Goal: Information Seeking & Learning: Learn about a topic

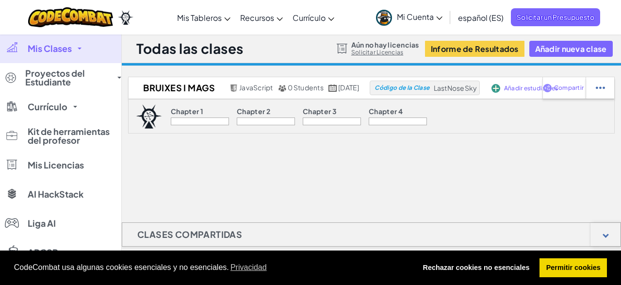
drag, startPoint x: 0, startPoint y: 0, endPoint x: 52, endPoint y: 47, distance: 70.5
click at [52, 47] on span "Mis Clases" at bounding box center [50, 48] width 44 height 9
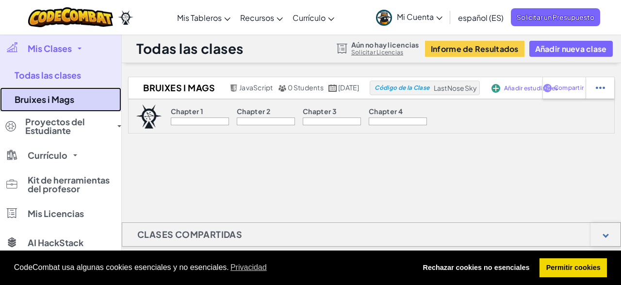
click at [68, 103] on link "Bruixes i Mags" at bounding box center [60, 99] width 121 height 24
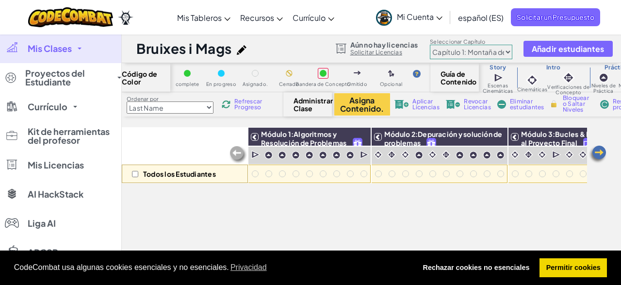
click at [430, 45] on select "Capítulo 1: Montaña del Cielo Capítulo 2: Los Bailarines de la Luna Capítulo 3:…" at bounding box center [471, 52] width 83 height 15
click option "Capítulo 2: Los Bailarines de la Luna" at bounding box center [0, 0] width 0 height 0
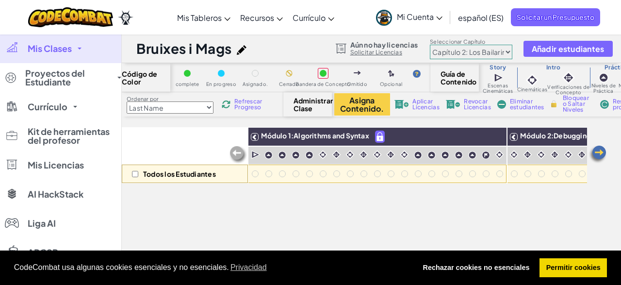
click at [430, 45] on select "Capítulo 1: Montaña del Cielo Capítulo 2: Los Bailarines de la Luna Capítulo 3:…" at bounding box center [471, 52] width 83 height 15
click option "Capítulo 3: Las Tierras del Fénix" at bounding box center [0, 0] width 0 height 0
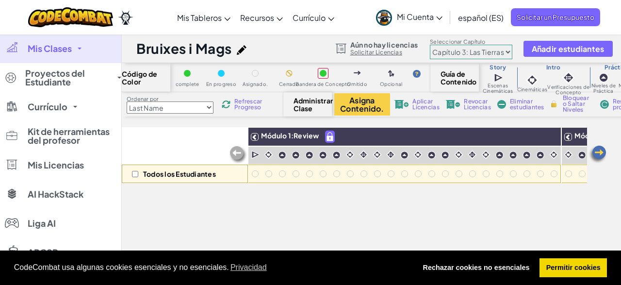
click at [430, 45] on select "Capítulo 1: Montaña del Cielo Capítulo 2: Los Bailarines de la Luna Capítulo 3:…" at bounding box center [471, 52] width 83 height 15
click option "Capítulo 4: El Código Final" at bounding box center [0, 0] width 0 height 0
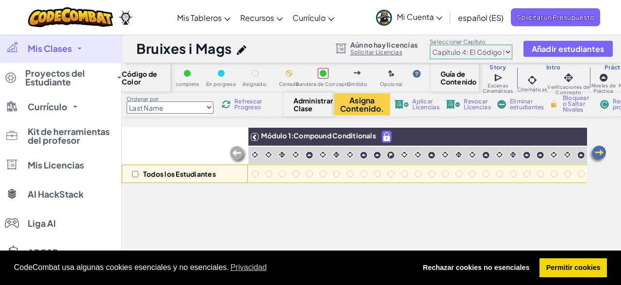
click at [430, 45] on select "Capítulo 1: Montaña del Cielo Capítulo 2: Los Bailarines de la Luna Capítulo 3:…" at bounding box center [471, 52] width 83 height 15
select select "5d41d731a8d1836b5aa3cba1"
click option "Capítulo 1: Montaña del Cielo" at bounding box center [0, 0] width 0 height 0
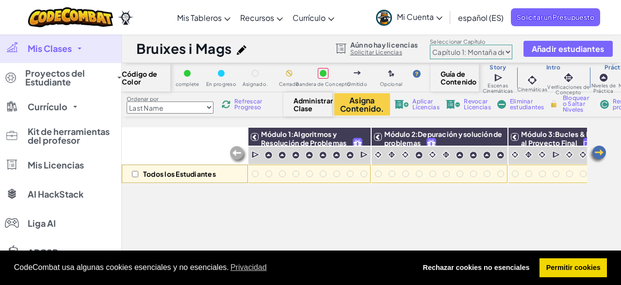
click at [237, 155] on img at bounding box center [238, 154] width 19 height 19
click at [78, 44] on link "Mis Clases" at bounding box center [60, 48] width 121 height 29
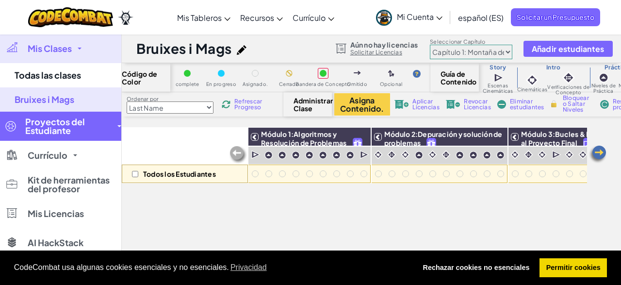
click at [66, 120] on span "Proyectos del Estudiante" at bounding box center [68, 125] width 86 height 17
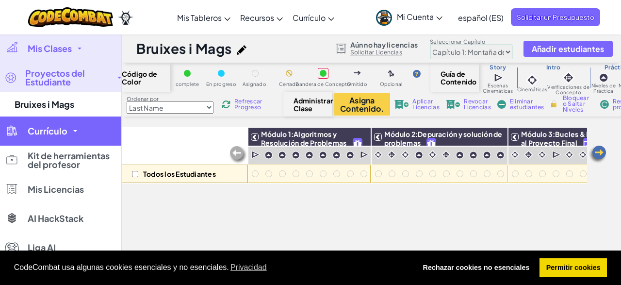
click at [70, 125] on link "Currículo" at bounding box center [60, 130] width 121 height 29
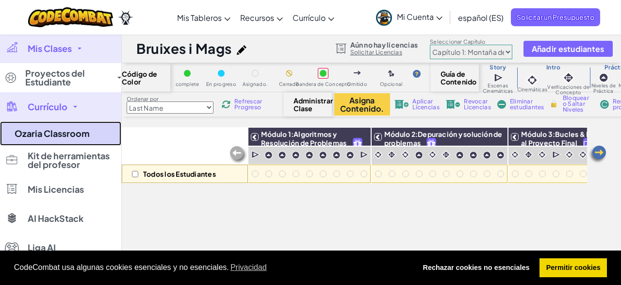
click at [71, 138] on link "Ozaria Classroom" at bounding box center [60, 133] width 121 height 24
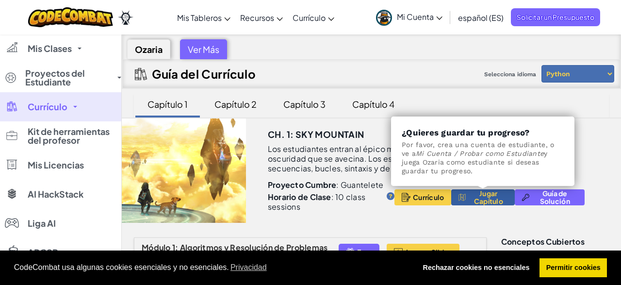
click at [480, 190] on span "Jugar Capítulo" at bounding box center [488, 197] width 38 height 16
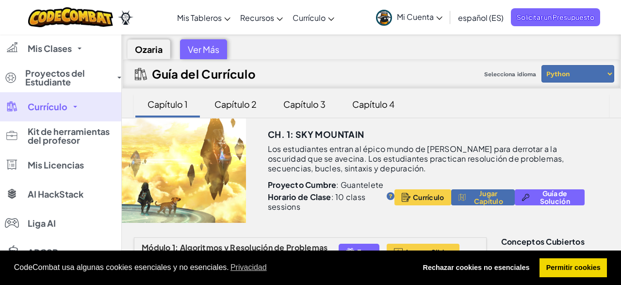
click at [224, 98] on div "Capítulo 2" at bounding box center [236, 104] width 62 height 23
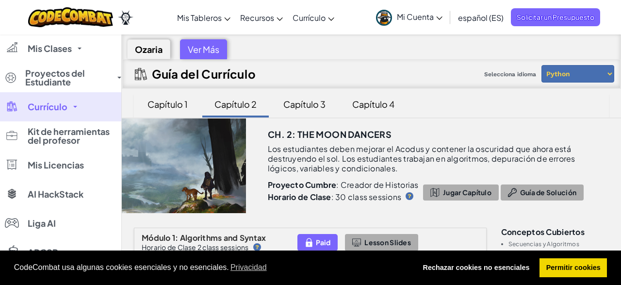
click at [308, 106] on div "Capítulo 3" at bounding box center [305, 104] width 62 height 23
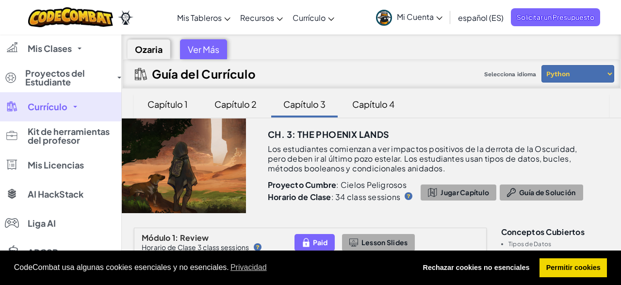
click at [366, 105] on div "Capítulo 4" at bounding box center [374, 104] width 62 height 23
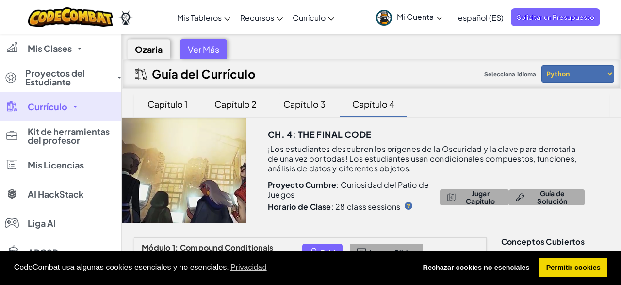
click at [310, 110] on div "Capítulo 3" at bounding box center [305, 104] width 62 height 23
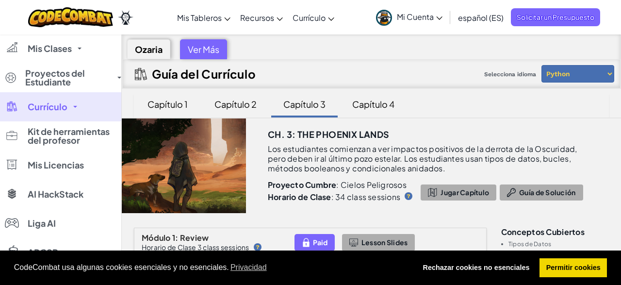
click at [241, 106] on div "Capítulo 2" at bounding box center [236, 104] width 62 height 23
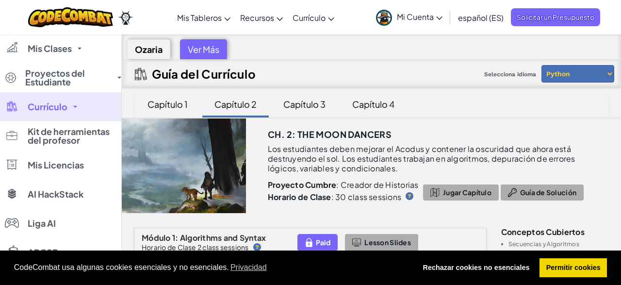
click at [542, 65] on select "Python JavaScript" at bounding box center [578, 73] width 73 height 17
select select "javascript"
click option "JavaScript" at bounding box center [0, 0] width 0 height 0
click at [173, 104] on div "Capítulo 1" at bounding box center [168, 104] width 60 height 23
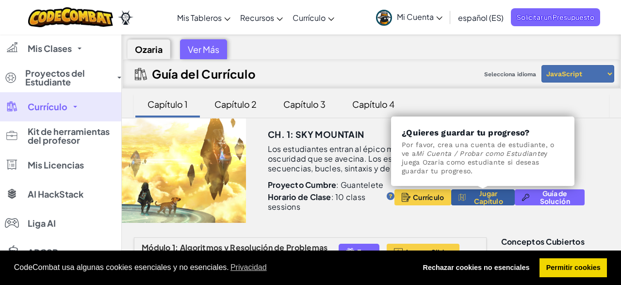
click at [497, 203] on span "Jugar Capítulo" at bounding box center [488, 197] width 38 height 16
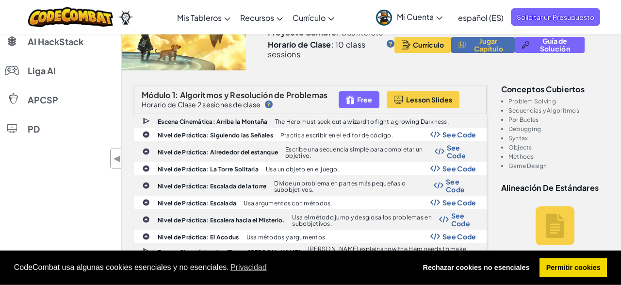
scroll to position [199, 0]
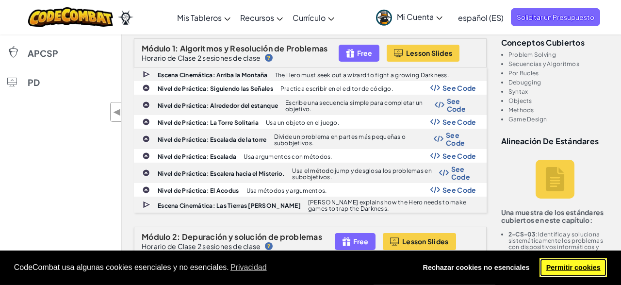
click at [567, 265] on link "Permitir cookies" at bounding box center [573, 267] width 67 height 19
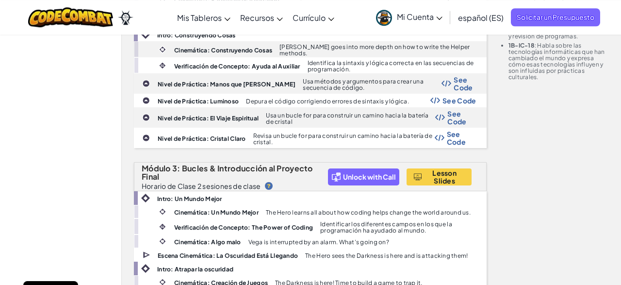
scroll to position [519, 0]
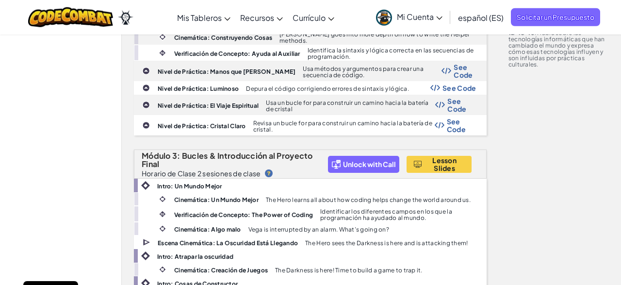
click at [439, 19] on icon at bounding box center [440, 18] width 6 height 3
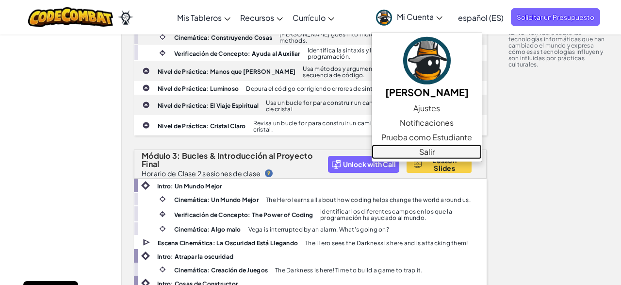
click at [438, 151] on link "Salir" at bounding box center [427, 152] width 110 height 15
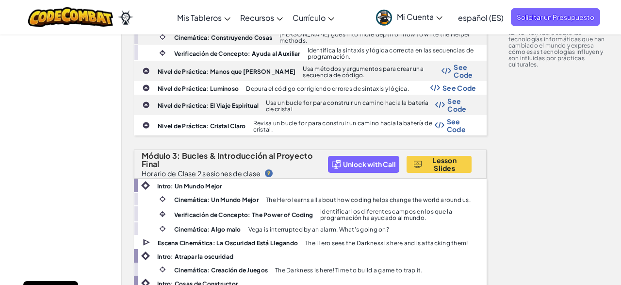
scroll to position [0, 0]
